Goal: Obtain resource: Download file/media

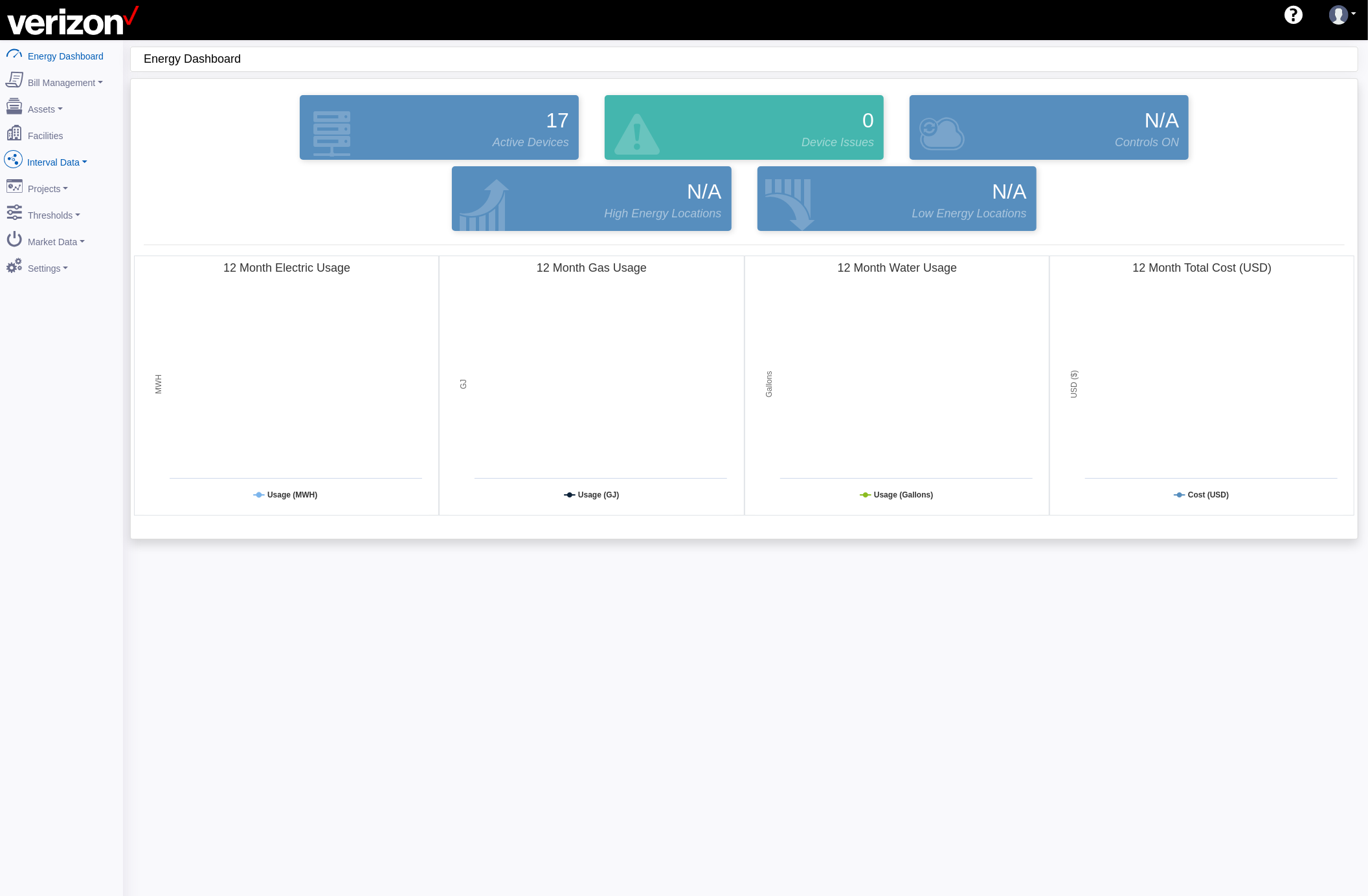
click at [60, 160] on link "Interval Data" at bounding box center [62, 159] width 126 height 27
click at [57, 228] on link "DataView" at bounding box center [62, 230] width 126 height 23
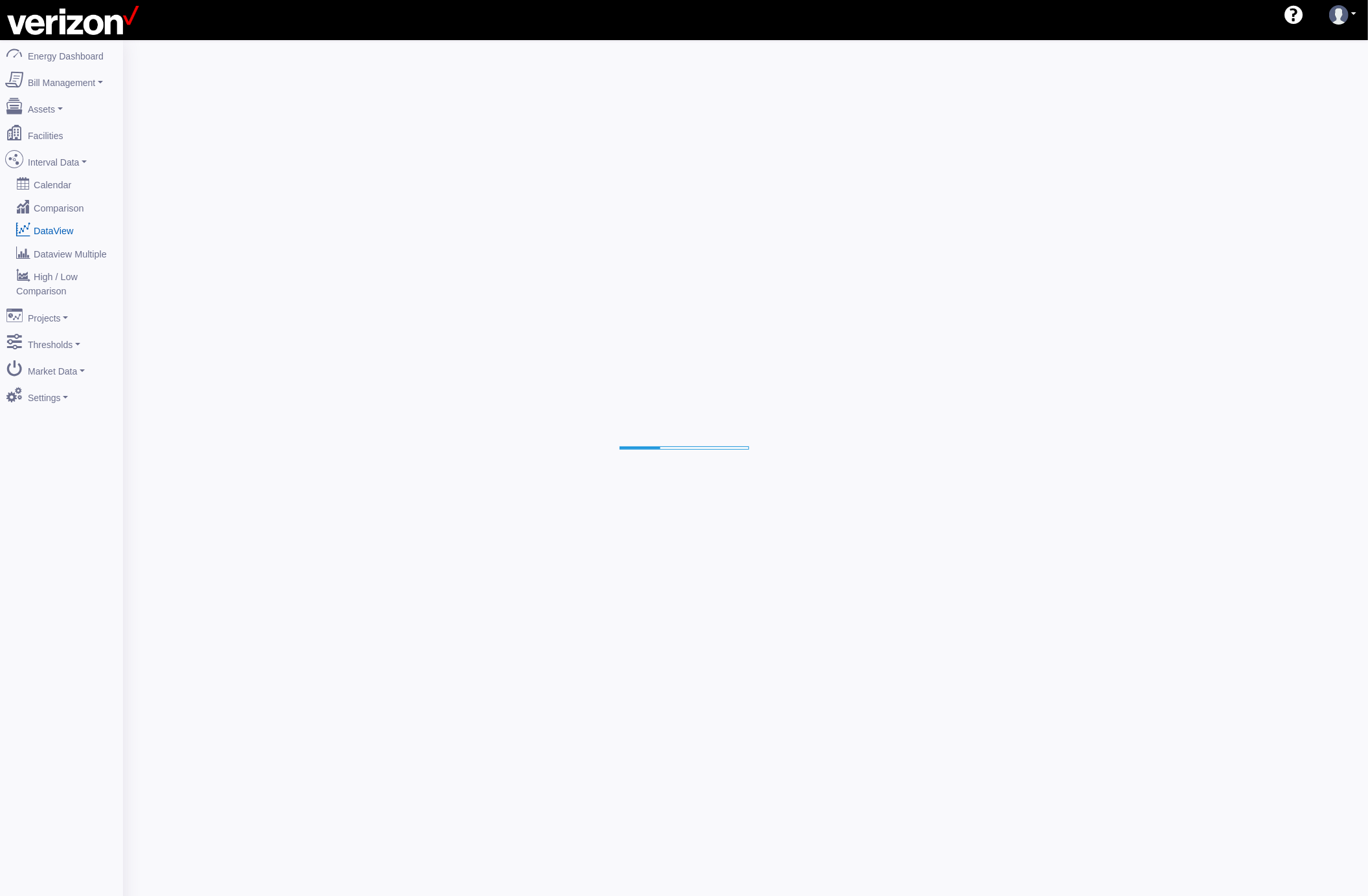
select select "25"
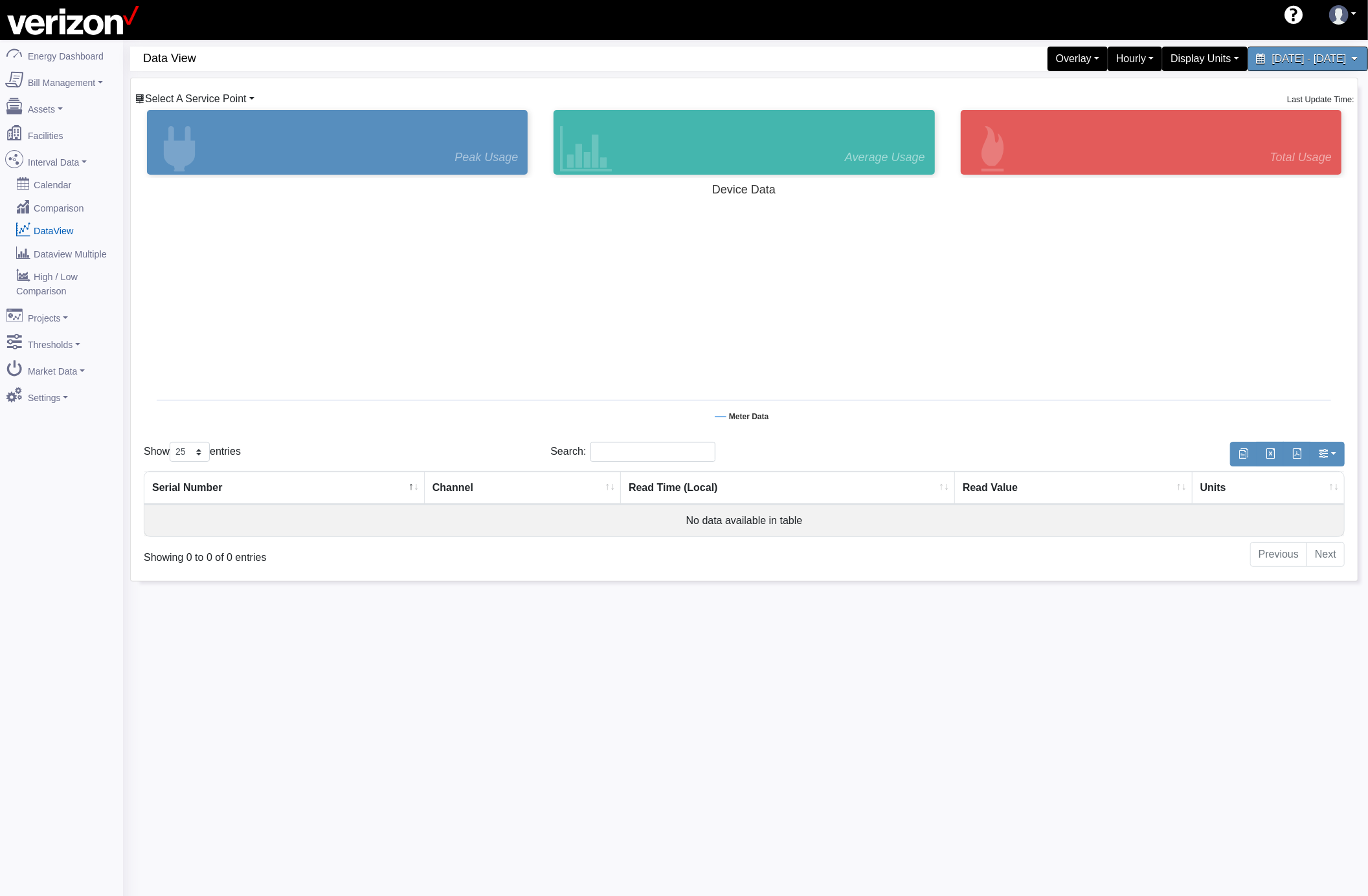
click at [179, 99] on span "Select A Service Point" at bounding box center [195, 98] width 102 height 11
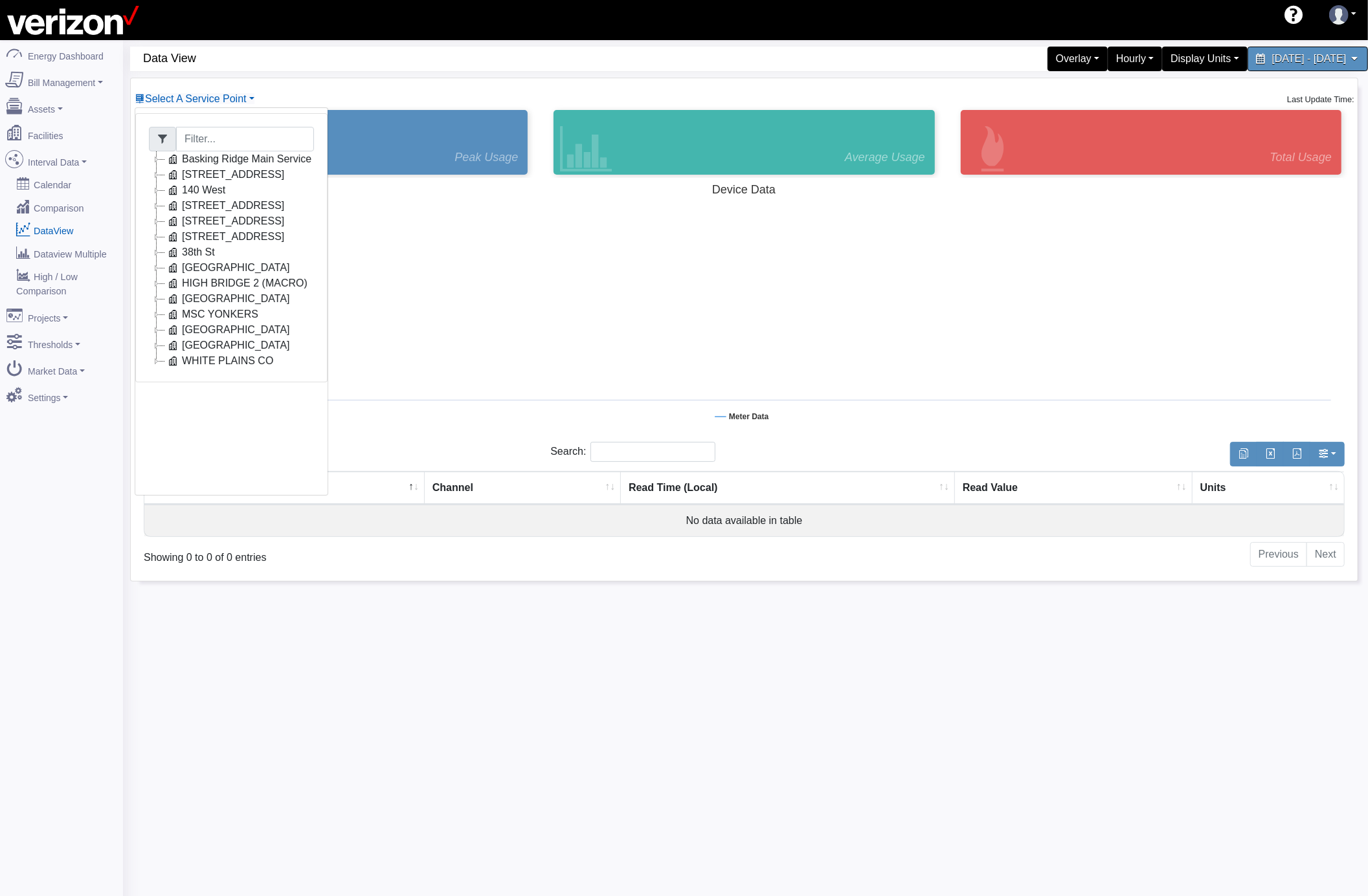
click at [157, 190] on icon at bounding box center [157, 190] width 15 height 15
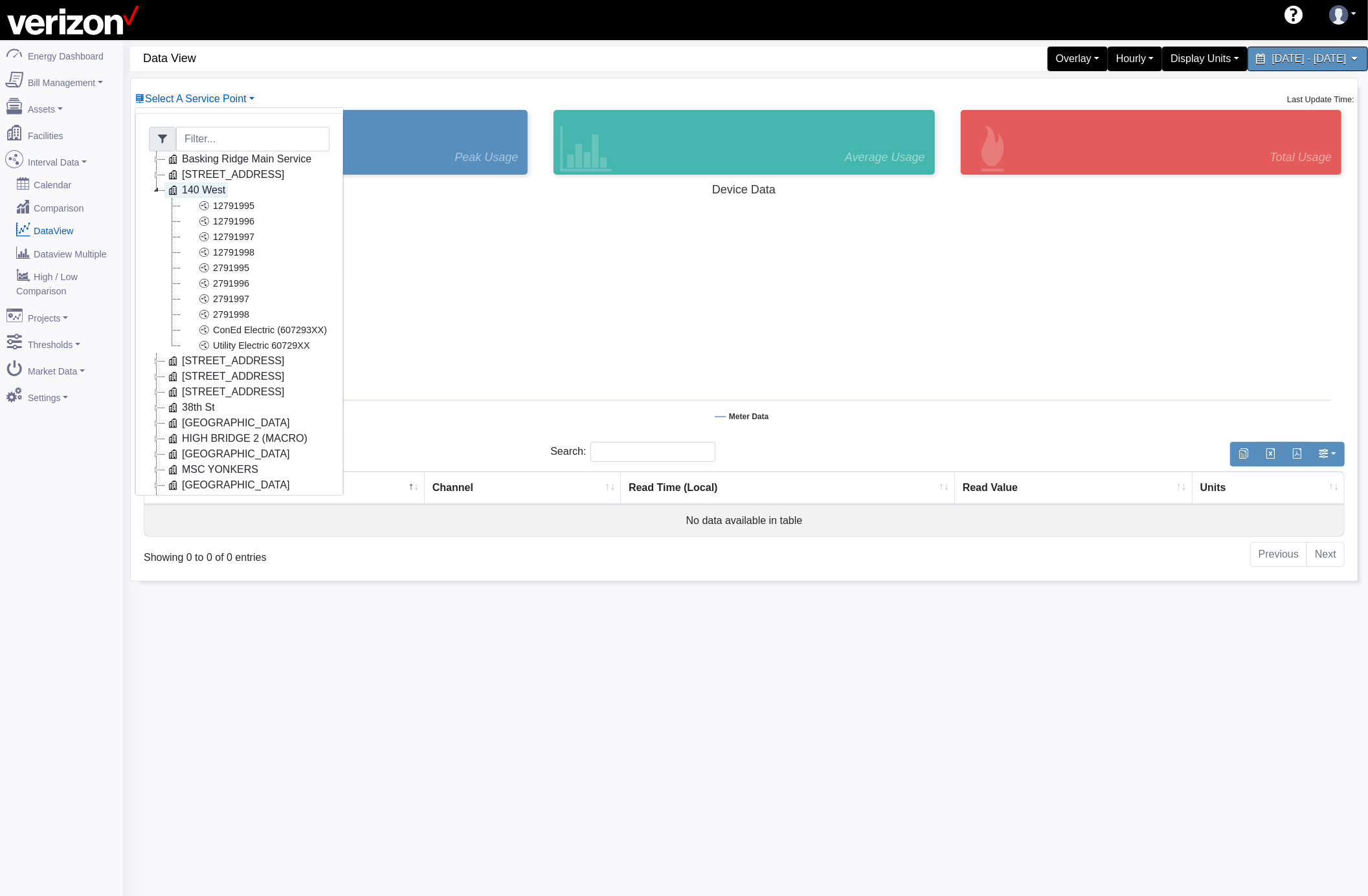
click at [194, 189] on link "140 West" at bounding box center [196, 190] width 64 height 15
click at [277, 326] on link "ConEd Electric (607293XX)" at bounding box center [254, 330] width 150 height 15
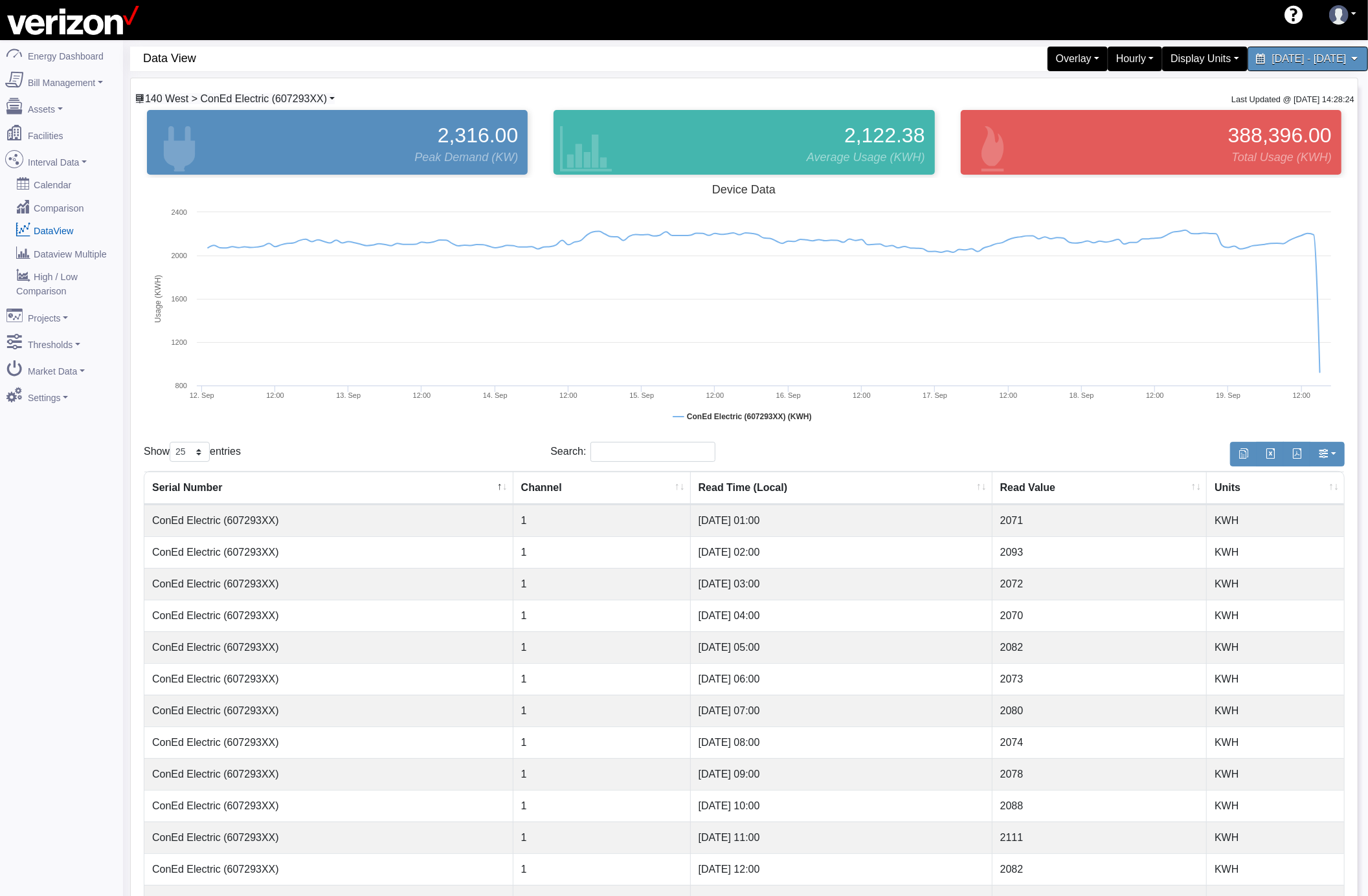
click at [259, 102] on span "140 West > ConEd Electric (607293XX)" at bounding box center [236, 98] width 182 height 11
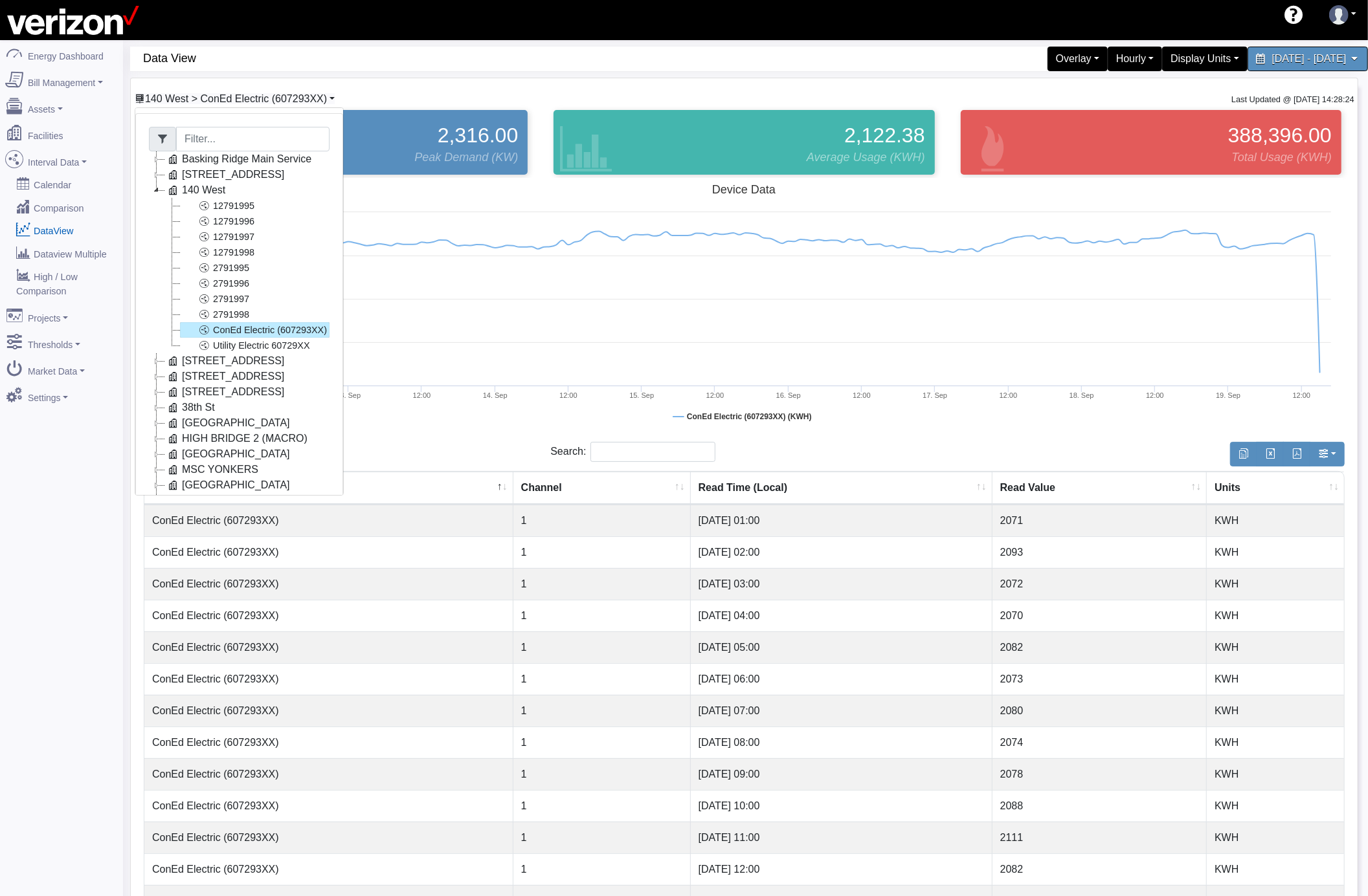
click at [259, 102] on span "140 West > ConEd Electric (607293XX)" at bounding box center [236, 98] width 182 height 11
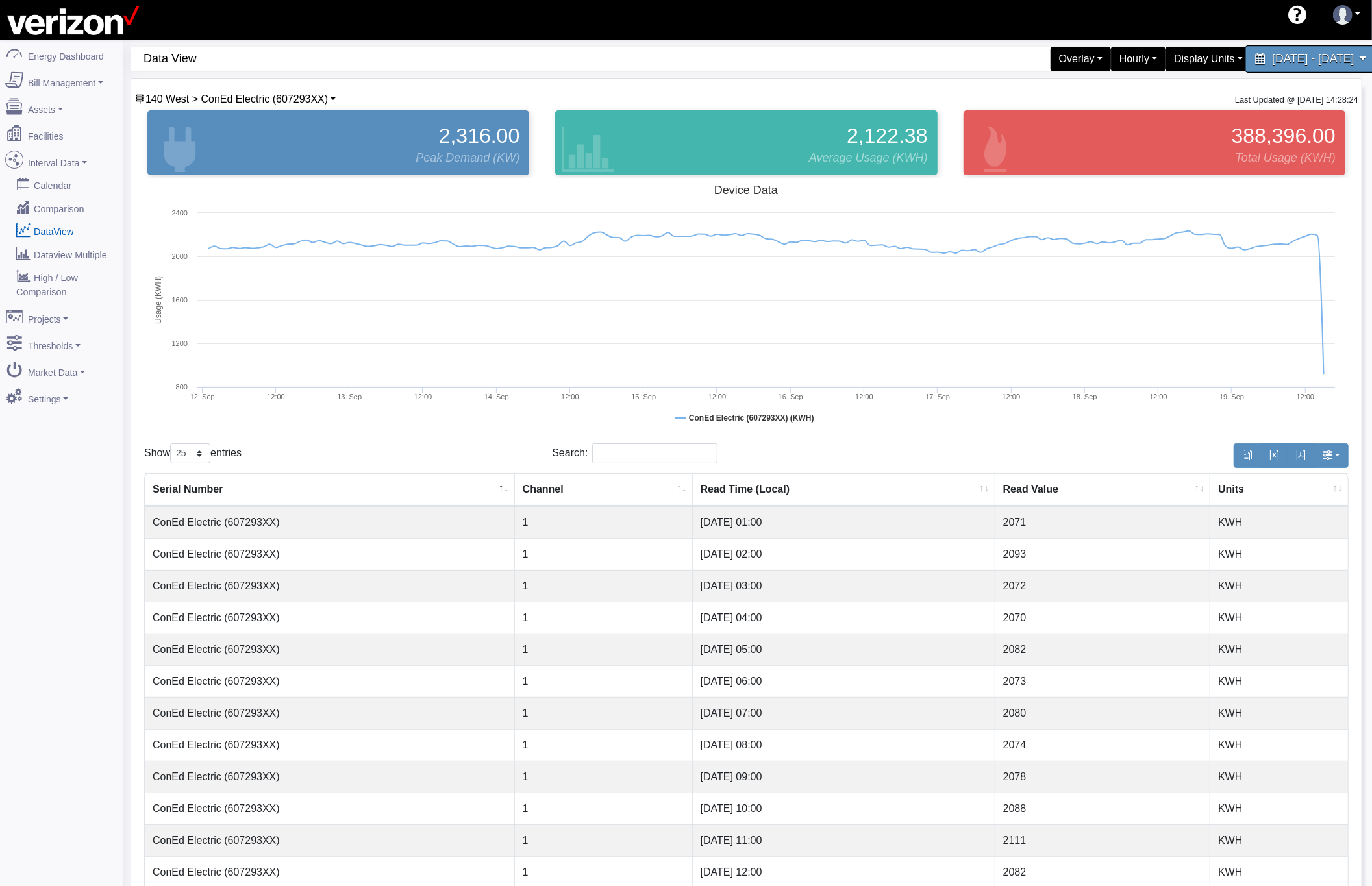
click at [1272, 65] on span "[DATE] - [DATE]" at bounding box center [1313, 58] width 81 height 13
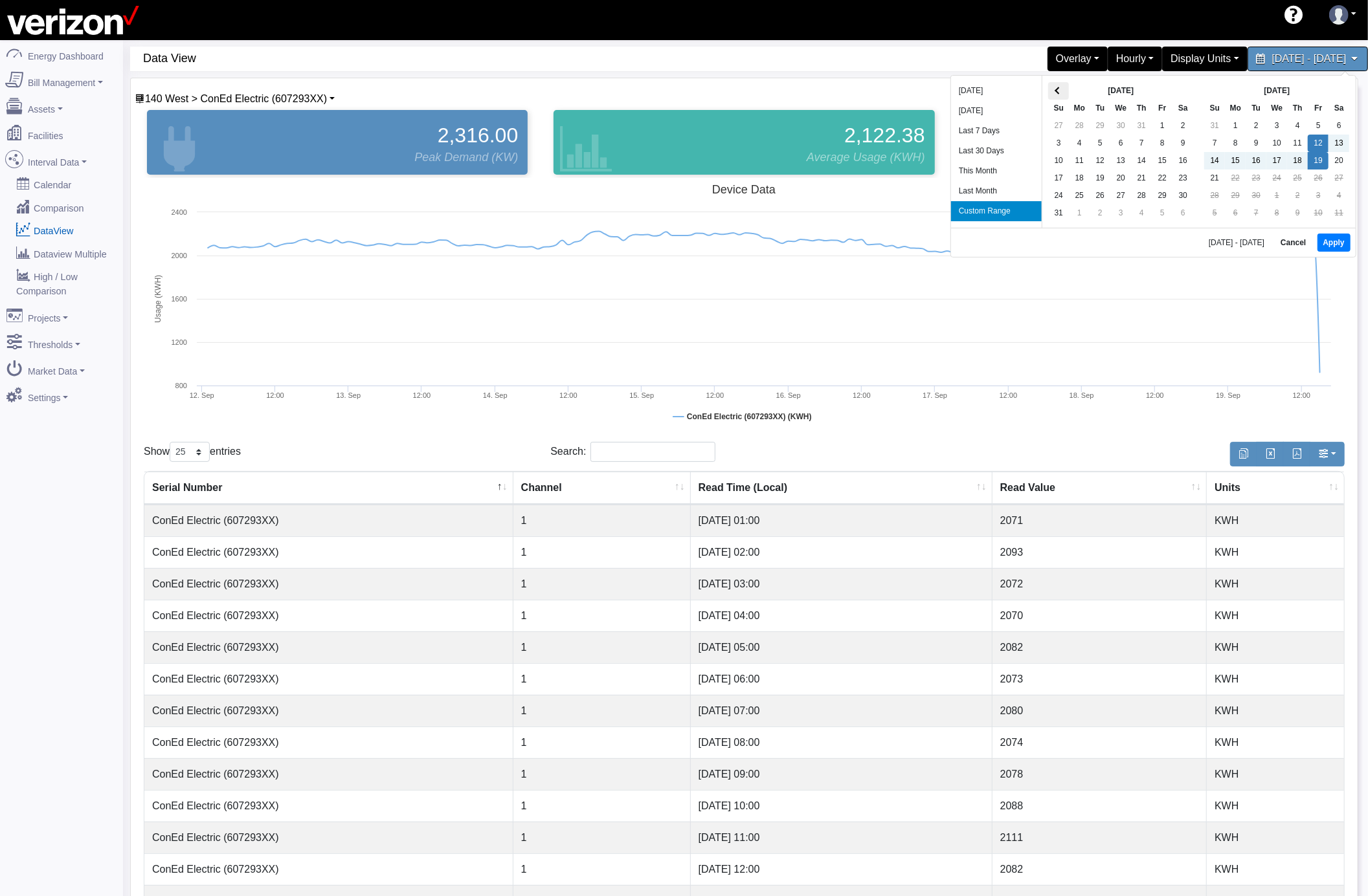
click at [1059, 94] on th at bounding box center [1058, 91] width 20 height 17
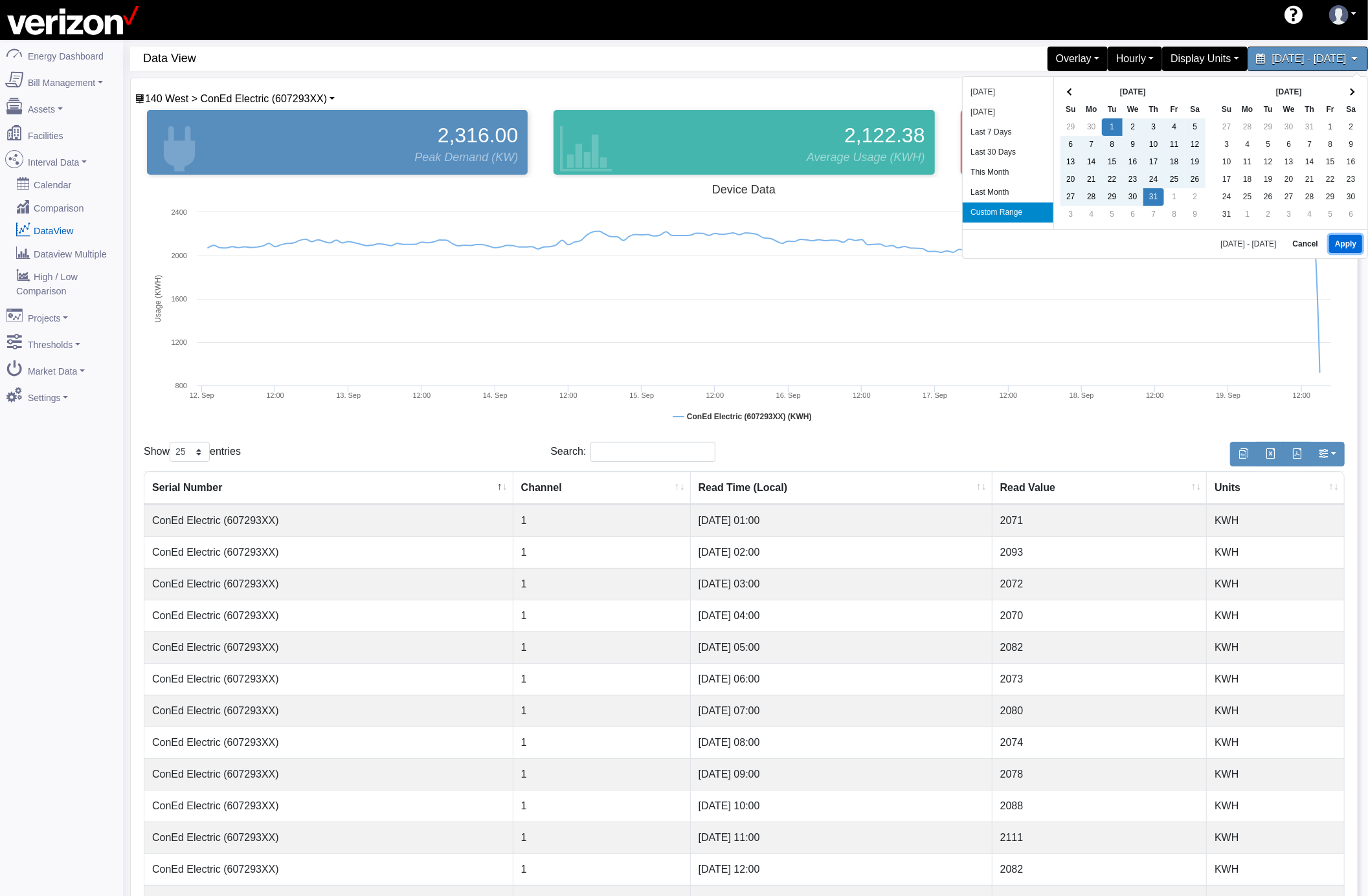
click at [1344, 251] on button "Apply" at bounding box center [1346, 244] width 33 height 18
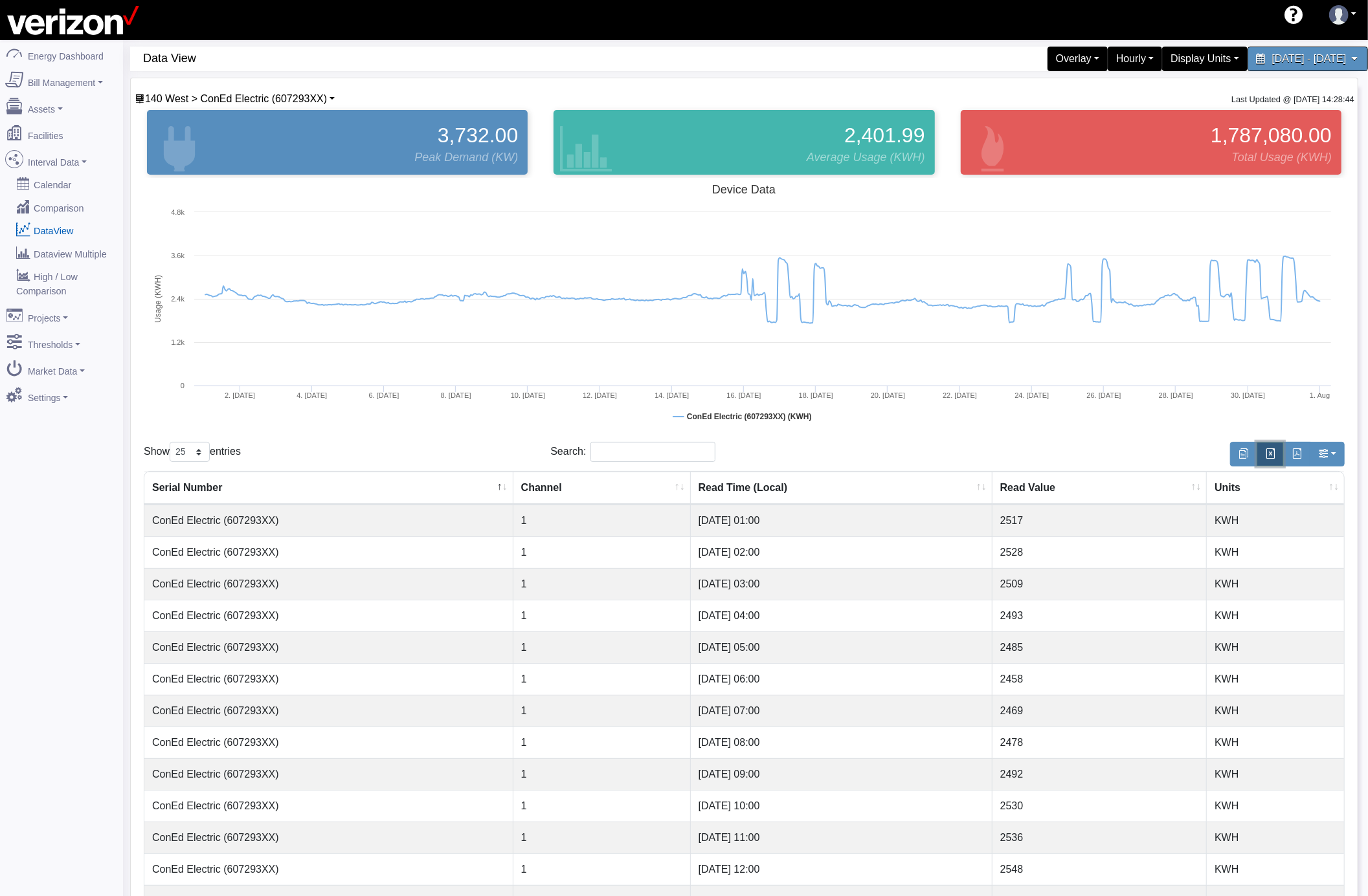
click at [1265, 459] on span "button" at bounding box center [1269, 453] width 11 height 11
